Goal: Transaction & Acquisition: Purchase product/service

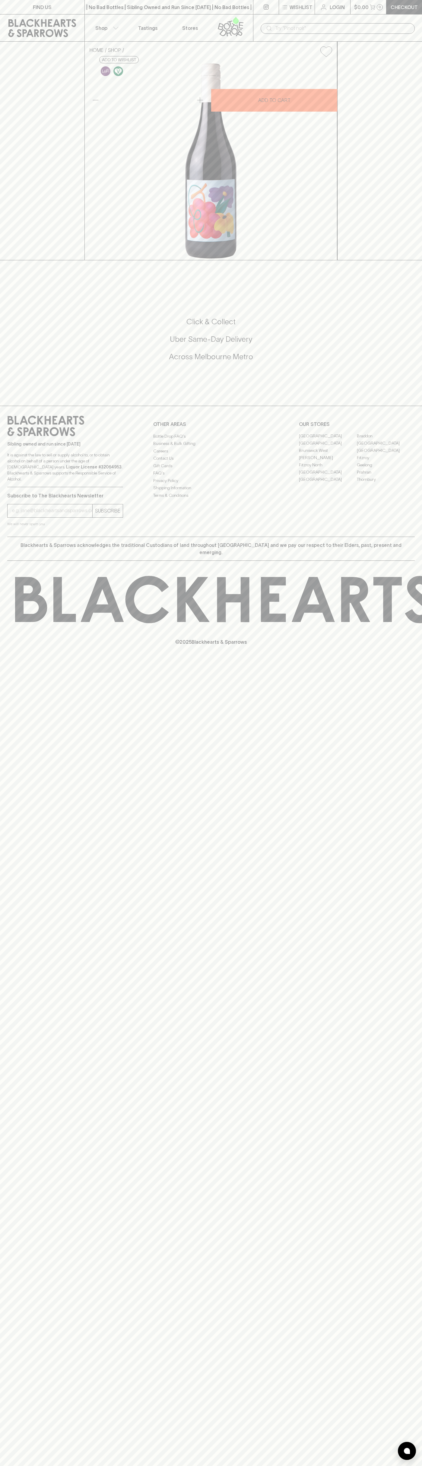
click at [304, 7] on p "Wishlist" at bounding box center [301, 7] width 23 height 7
click at [65, 1466] on html "FIND US | No Bad Bottles | Sibling Owned and Run Since 2006 | No Bad Bottles | …" at bounding box center [211, 733] width 422 height 1466
click at [14, 332] on div at bounding box center [211, 733] width 422 height 1466
